Goal: Navigation & Orientation: Find specific page/section

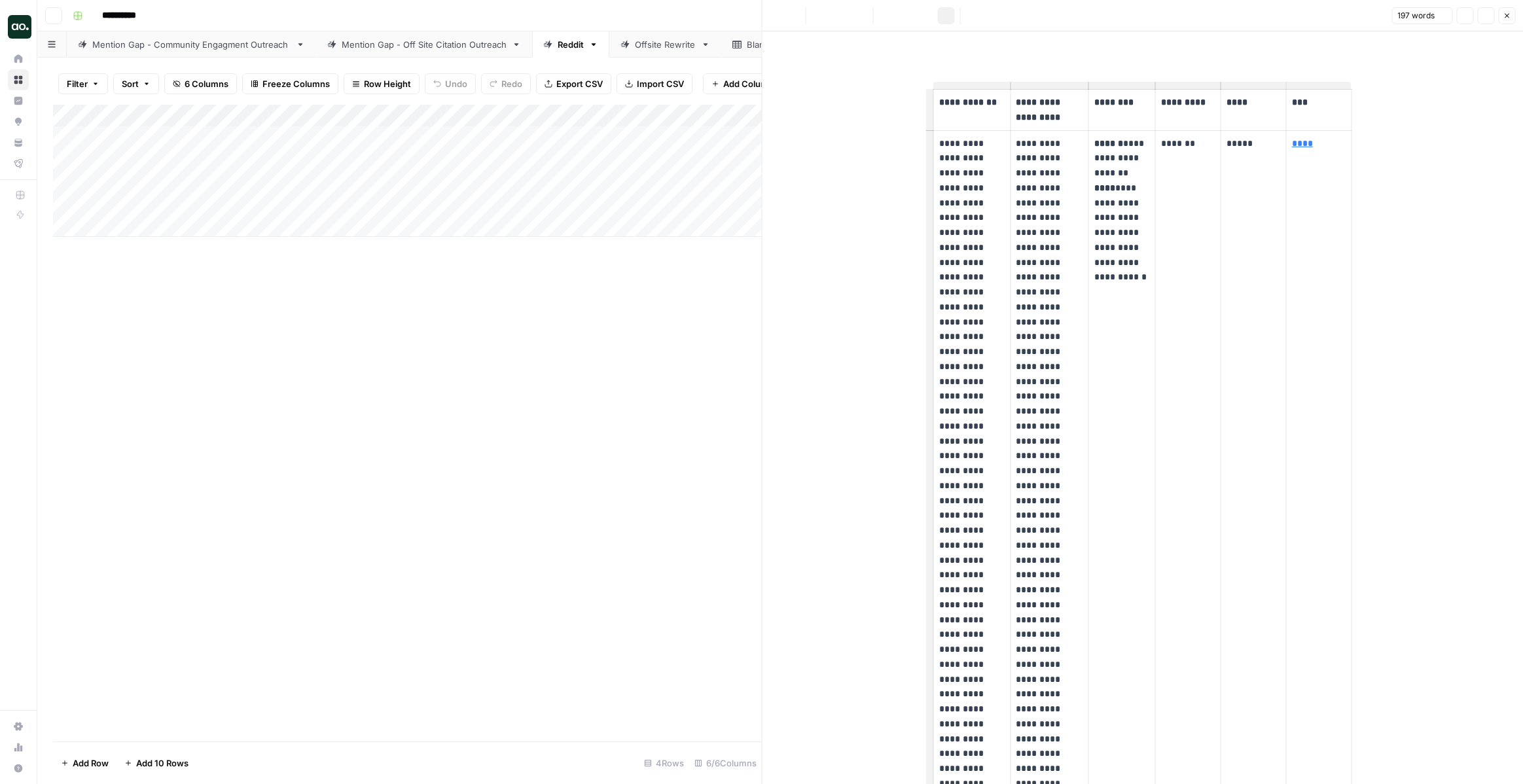
type input "**********"
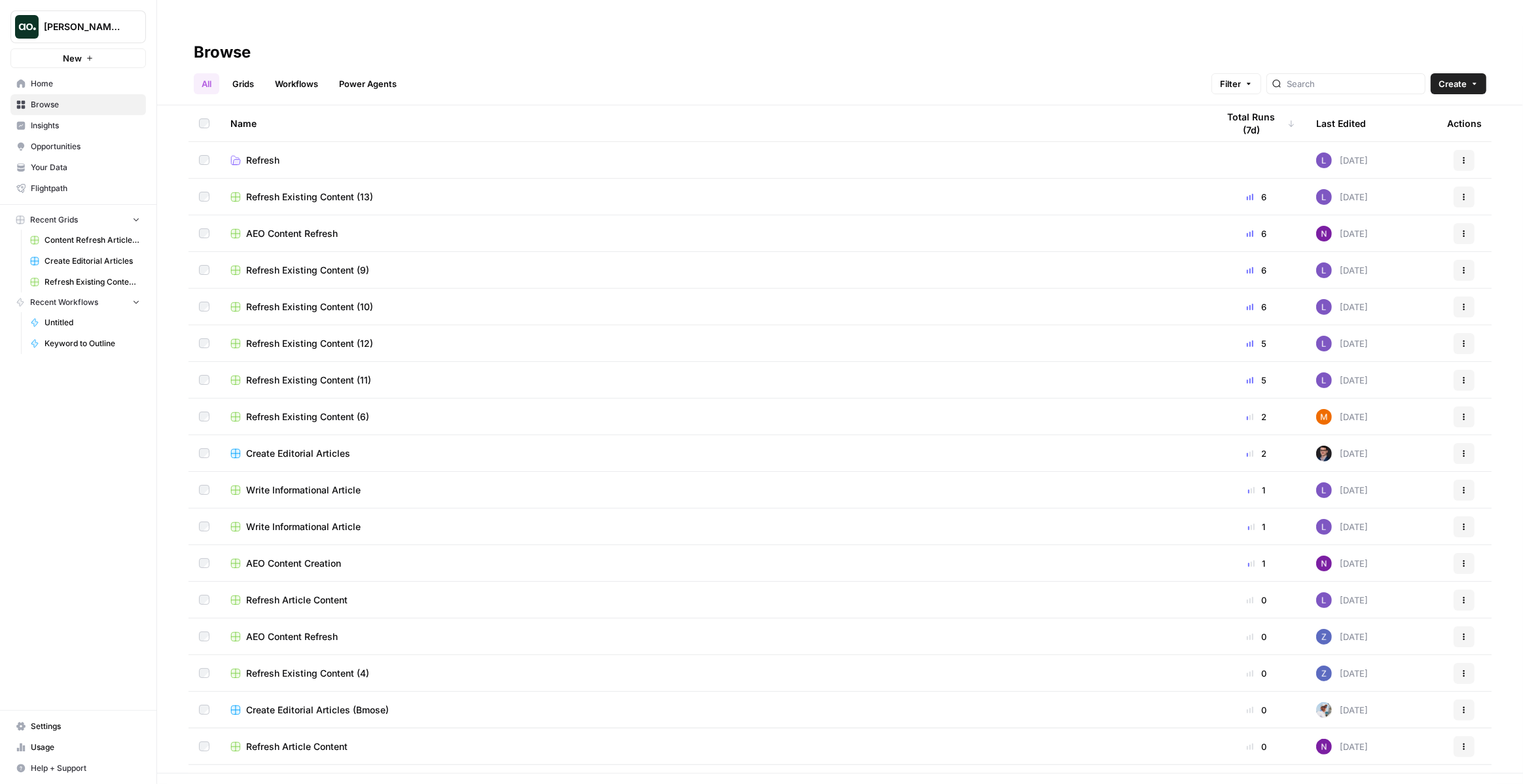
click at [104, 33] on span "Dillon Test" at bounding box center [83, 27] width 79 height 13
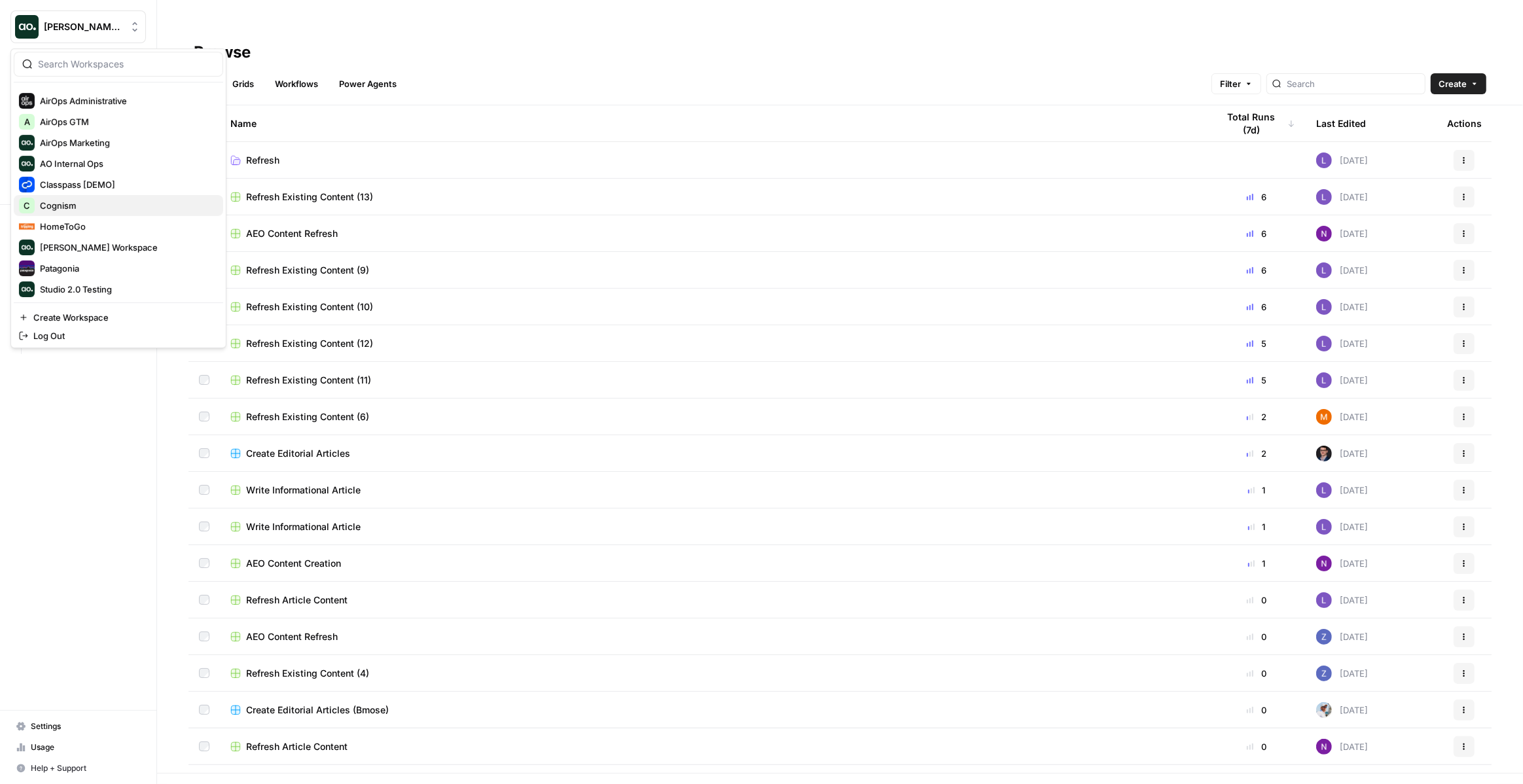
scroll to position [62, 0]
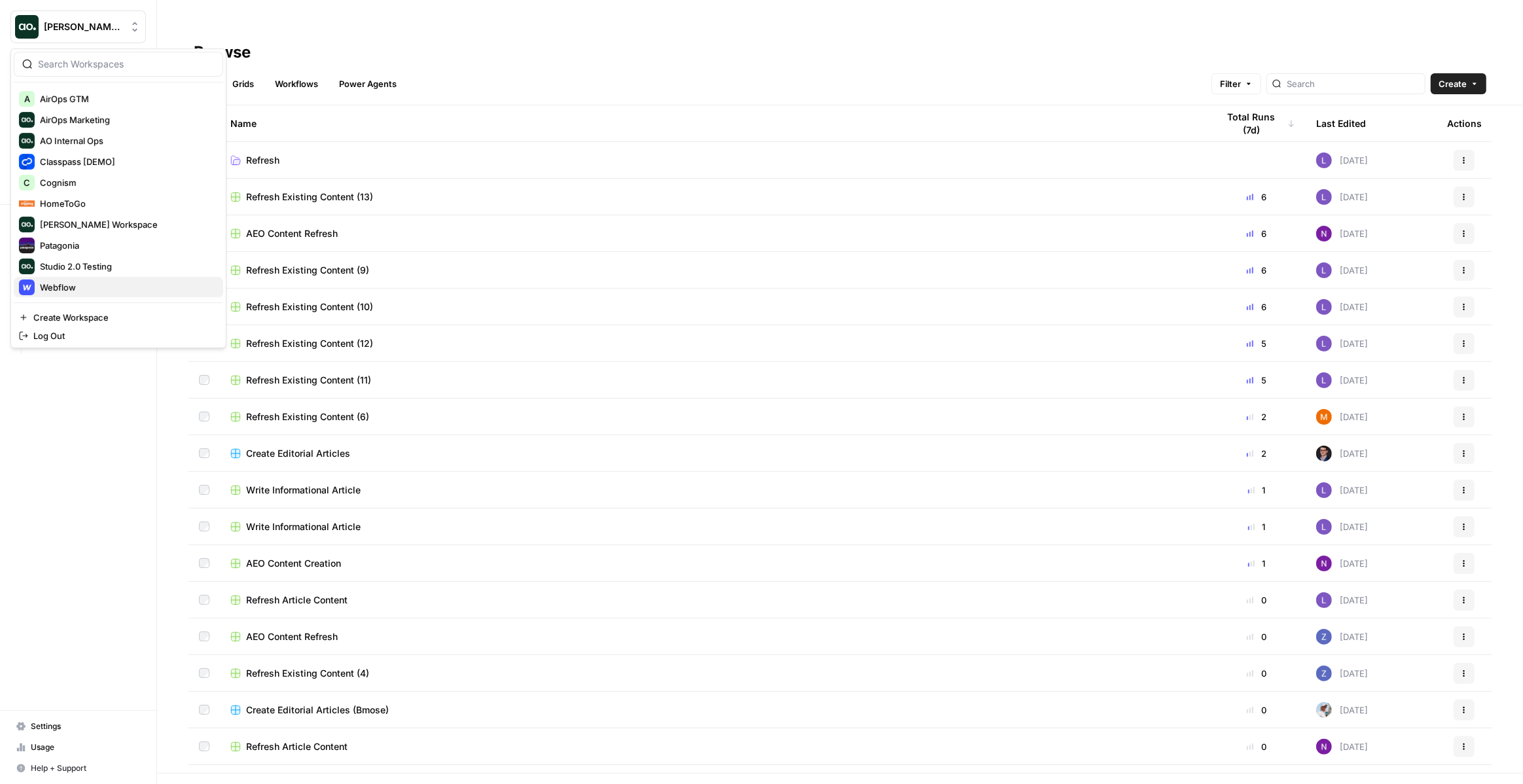
click at [102, 282] on span "Webflow" at bounding box center [126, 287] width 173 height 13
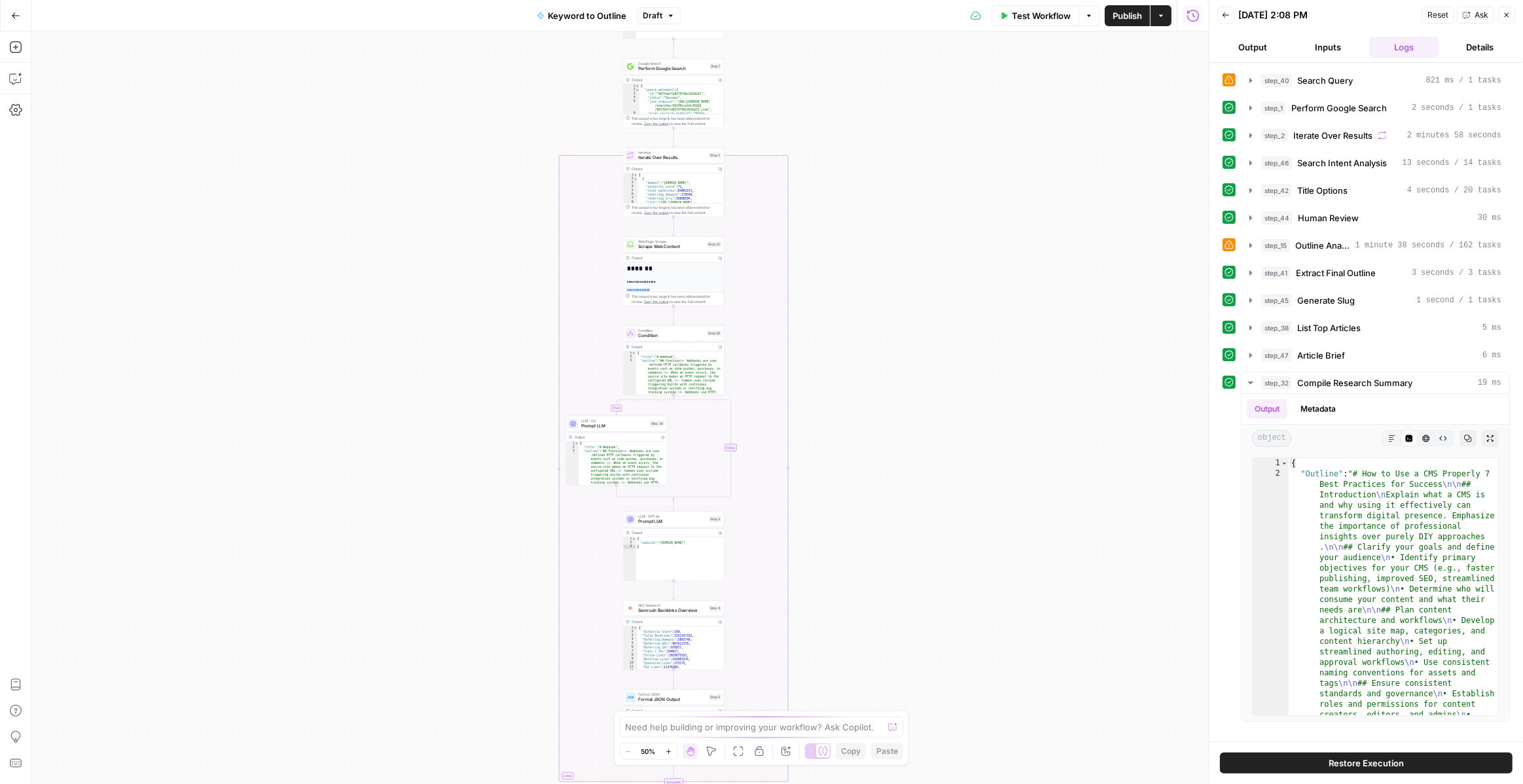
drag, startPoint x: 886, startPoint y: 221, endPoint x: 919, endPoint y: 628, distance: 408.3
click at [919, 628] on div "true false Workflow Set Inputs Inputs LLM · GPT-4o Search Query Step 40 Output …" at bounding box center [620, 407] width 1177 height 752
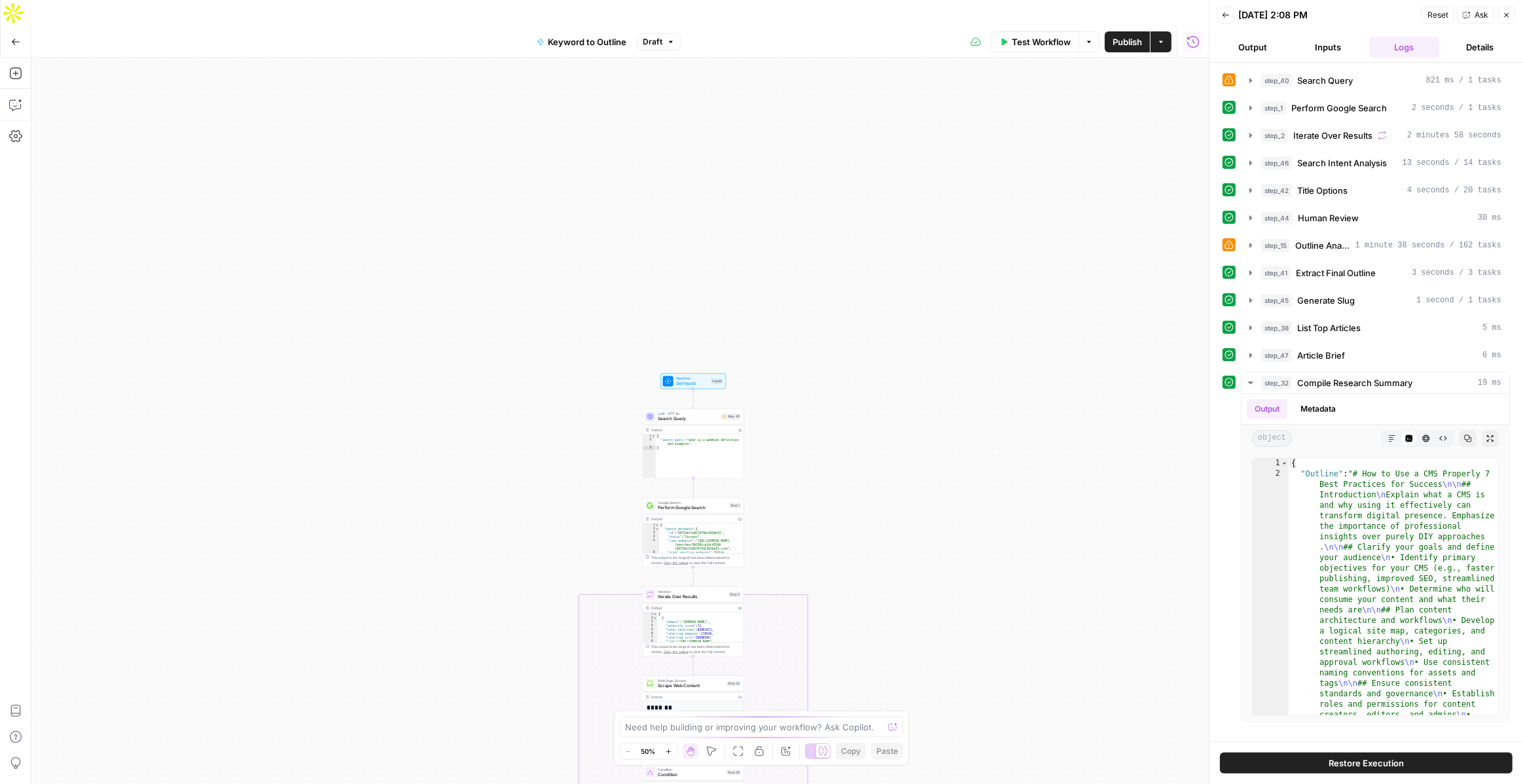
drag, startPoint x: 924, startPoint y: 388, endPoint x: 938, endPoint y: 784, distance: 396.2
click at [938, 783] on div "true false Workflow Set Inputs Inputs LLM · GPT-4o Search Query Step 40 Output …" at bounding box center [620, 433] width 1177 height 752
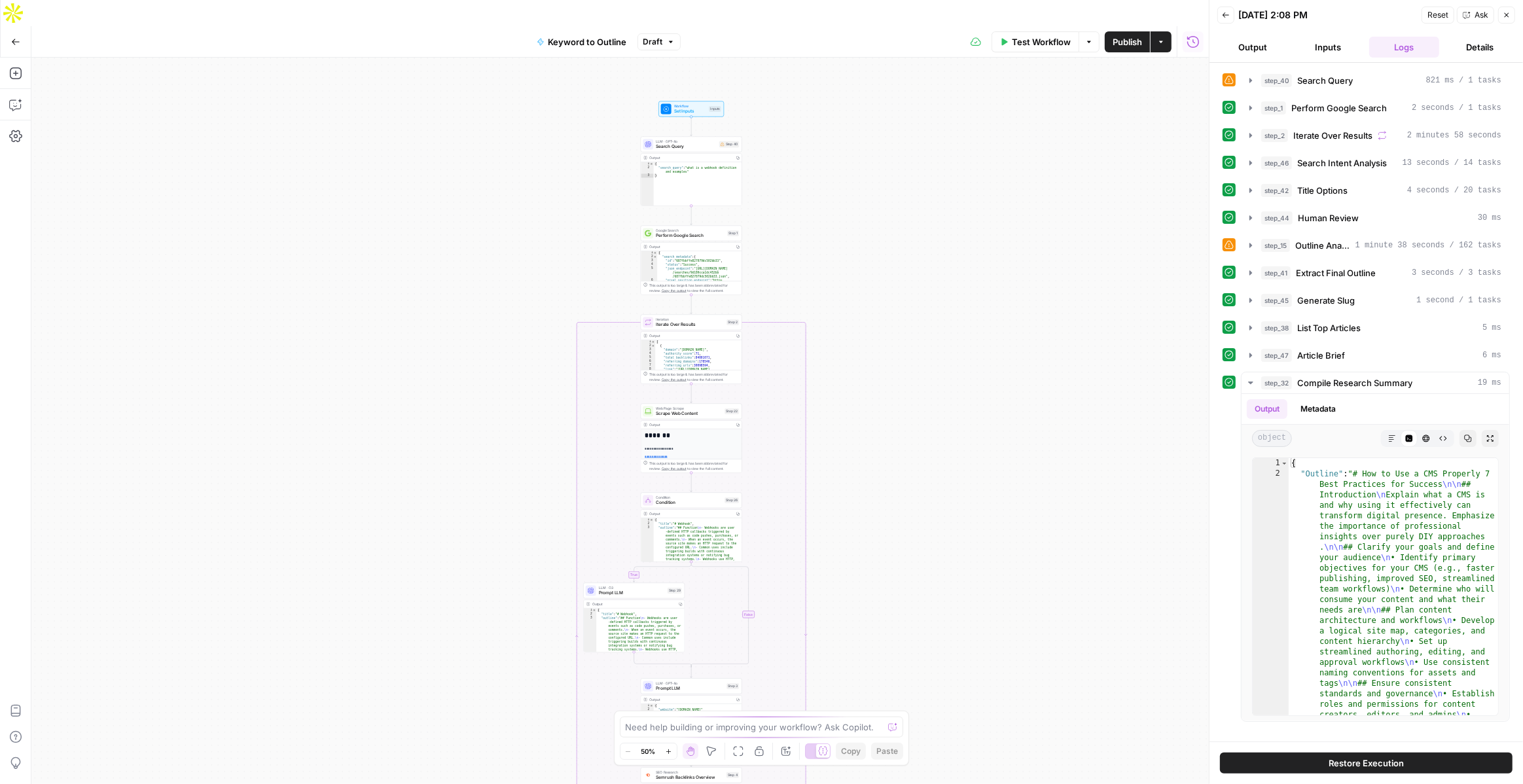
drag, startPoint x: 949, startPoint y: 375, endPoint x: 945, endPoint y: 112, distance: 263.0
click at [945, 110] on div "true false Workflow Set Inputs Inputs LLM · GPT-4o Search Query Step 40 Output …" at bounding box center [620, 433] width 1177 height 752
click at [1515, 14] on header "Back 09/02/25 at 2:08 PM Reset Ask Close Output Inputs Logs Details" at bounding box center [1366, 32] width 314 height 63
click at [1508, 14] on icon "button" at bounding box center [1507, 15] width 5 height 5
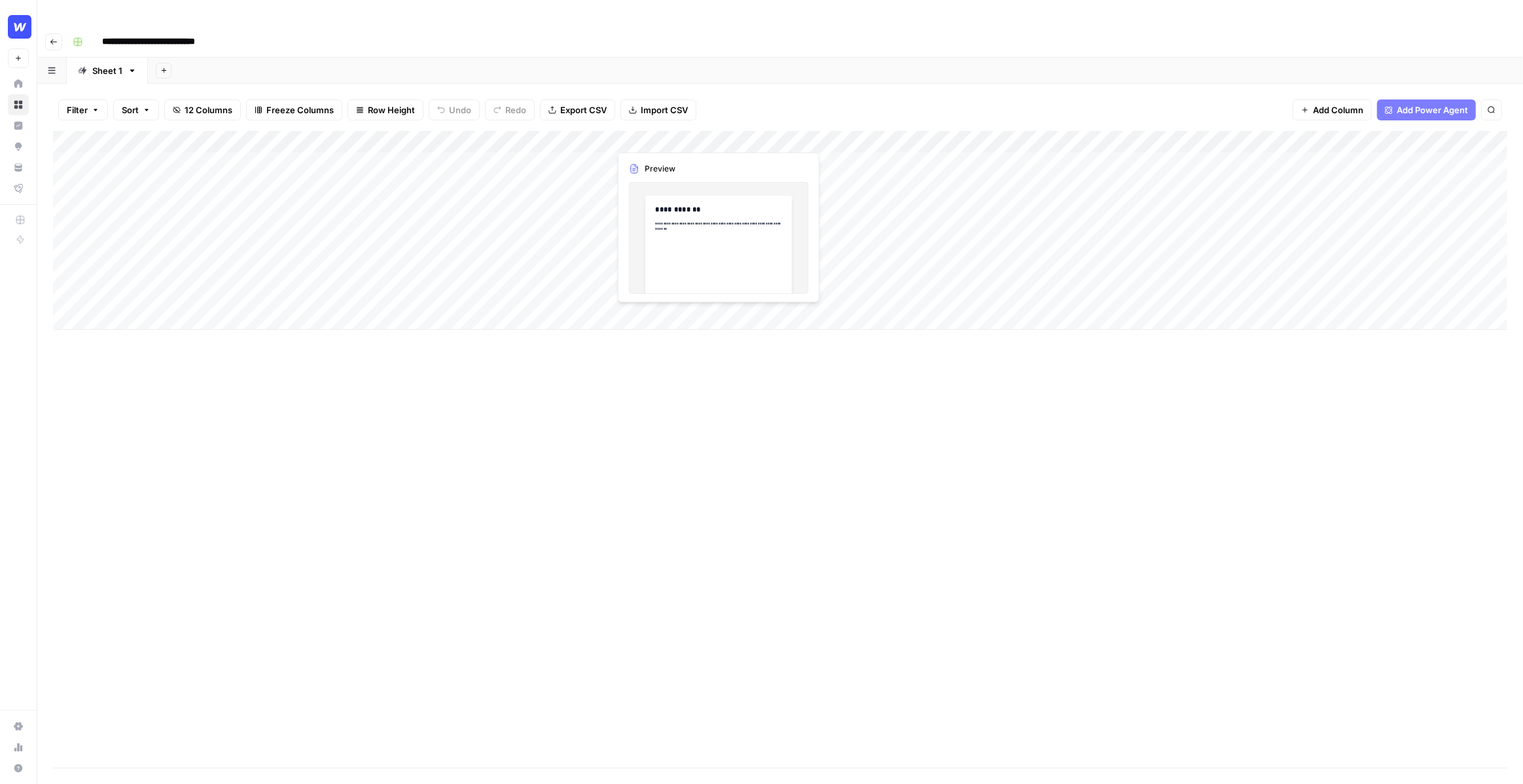
click at [654, 136] on div "Add Column" at bounding box center [779, 230] width 1454 height 199
click at [654, 136] on div at bounding box center [669, 136] width 120 height 24
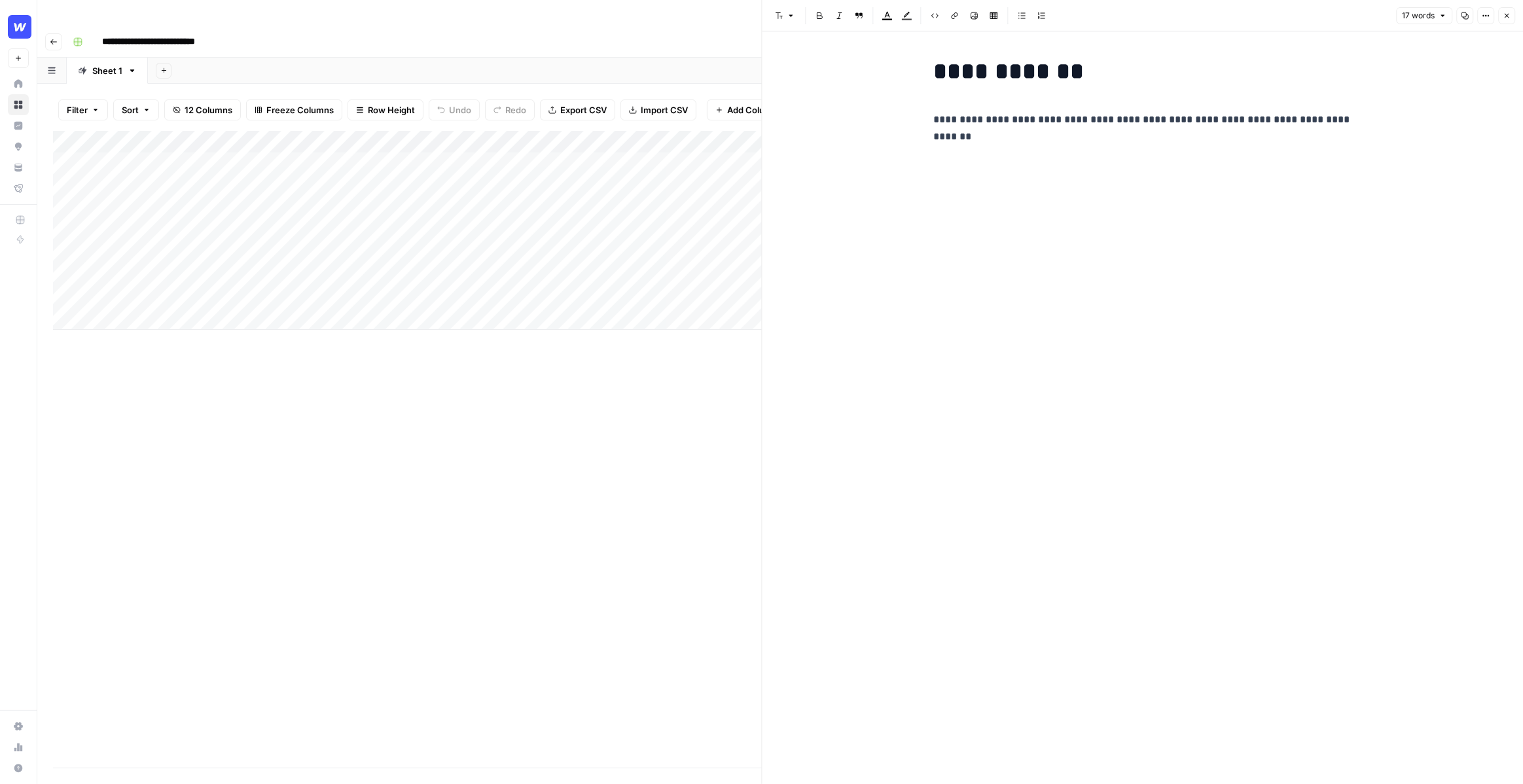
click at [1128, 121] on p "**********" at bounding box center [1142, 119] width 418 height 17
click at [1346, 118] on p "**********" at bounding box center [1142, 119] width 418 height 17
click at [1508, 12] on icon "button" at bounding box center [1506, 15] width 8 height 8
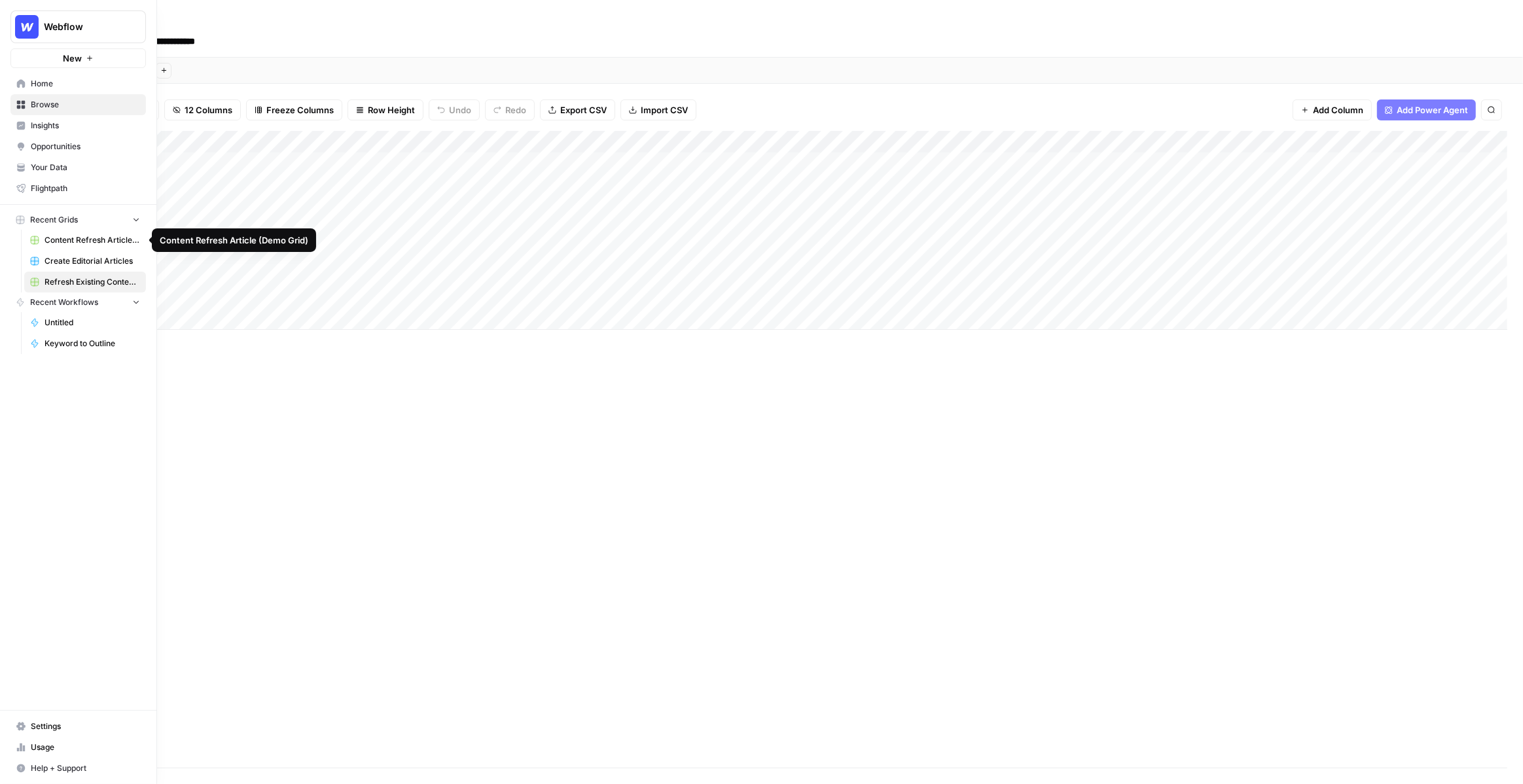
click at [73, 243] on span "Content Refresh Article (Demo Grid)" at bounding box center [92, 239] width 95 height 12
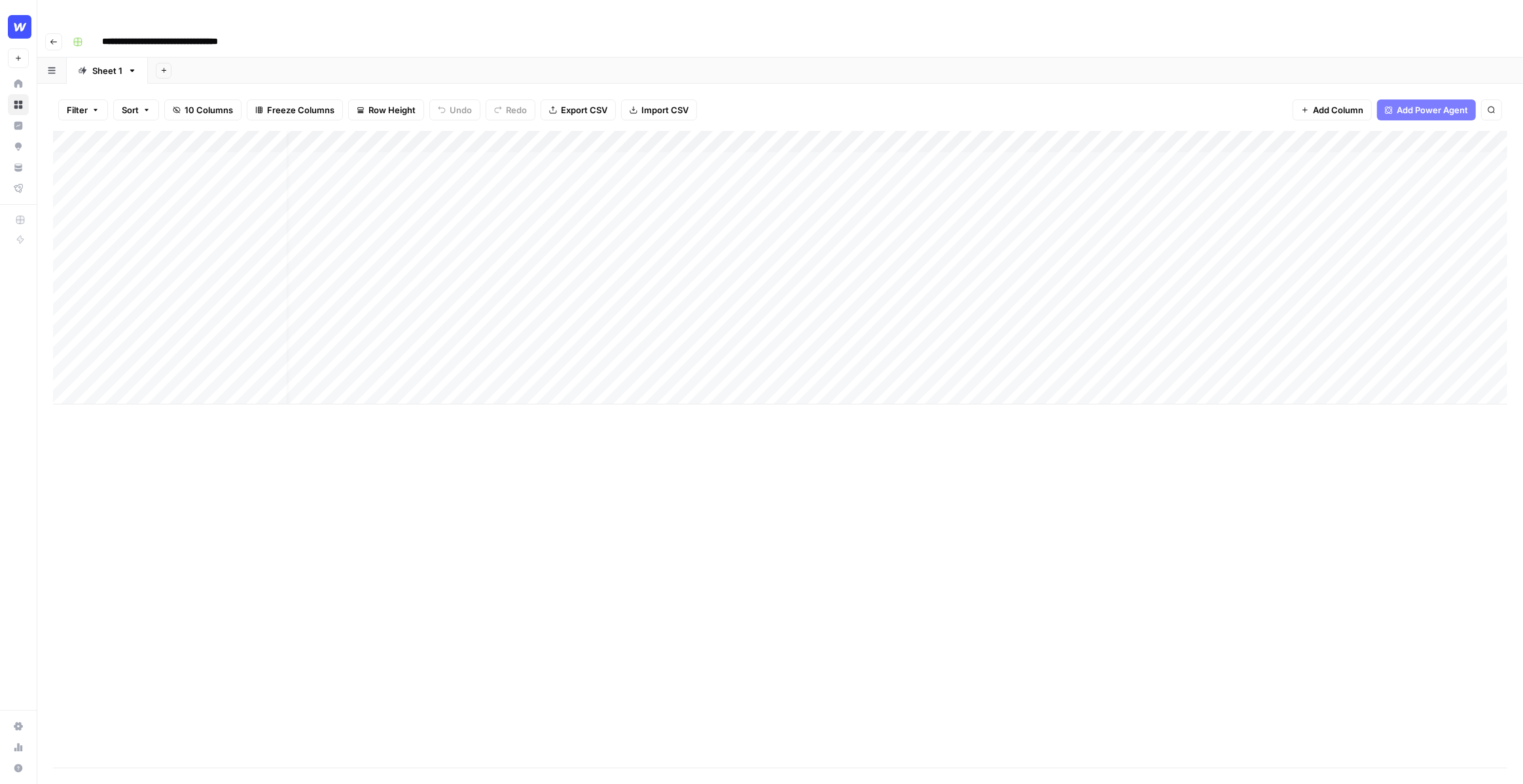
scroll to position [0, 232]
